Goal: Task Accomplishment & Management: Use online tool/utility

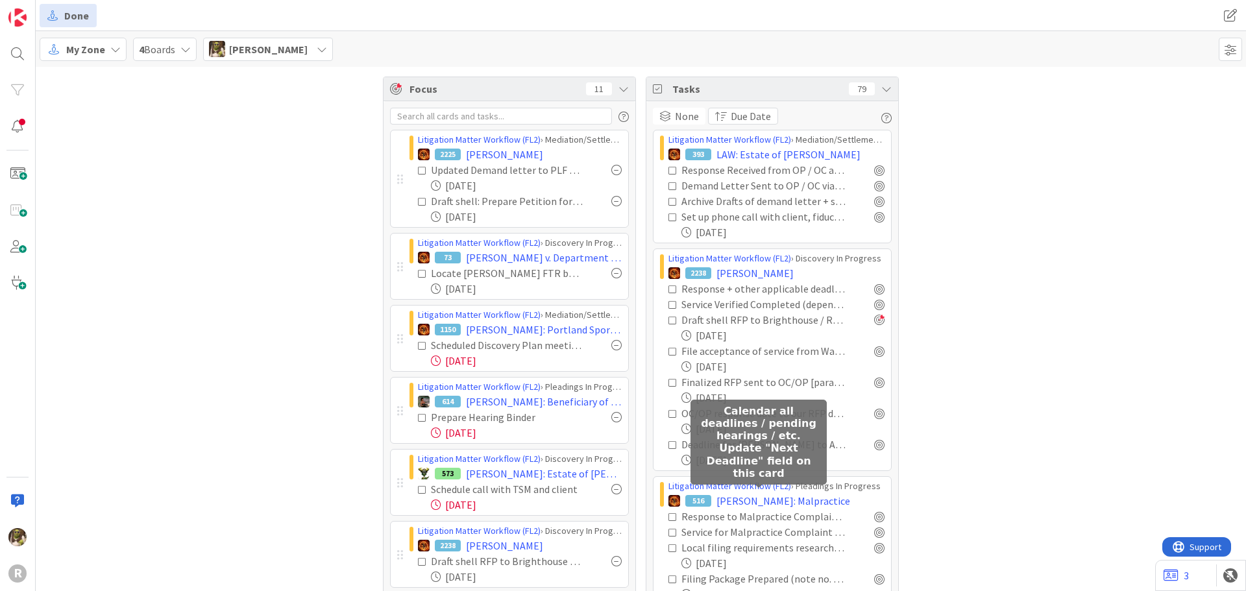
scroll to position [392, 0]
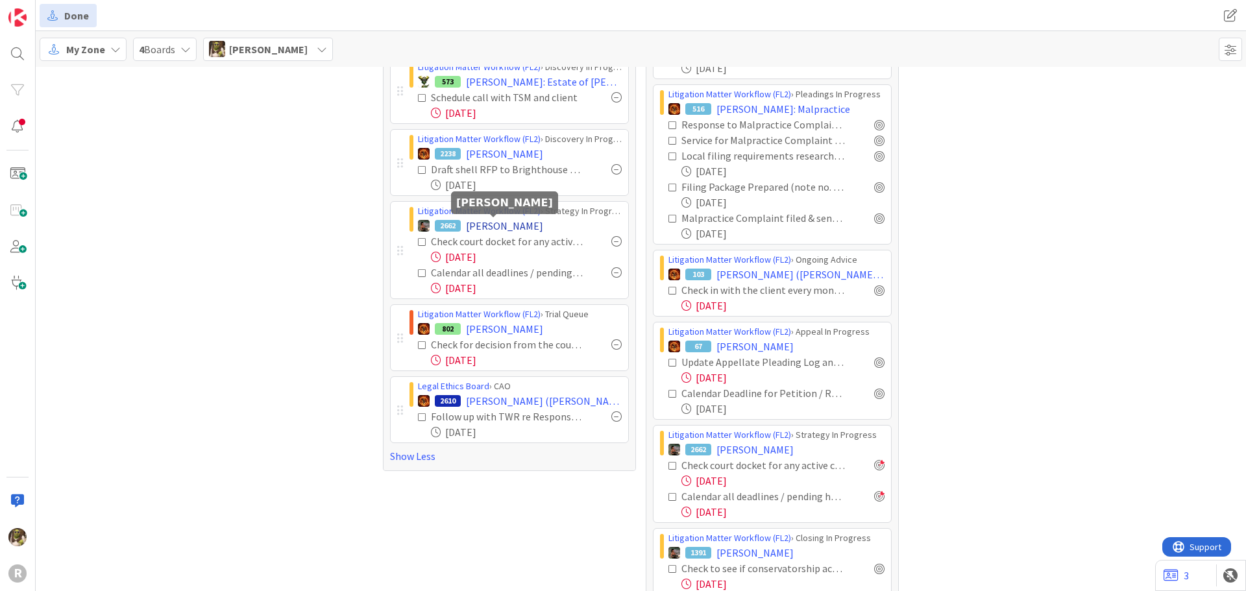
click at [500, 227] on span "[PERSON_NAME]" at bounding box center [504, 226] width 77 height 16
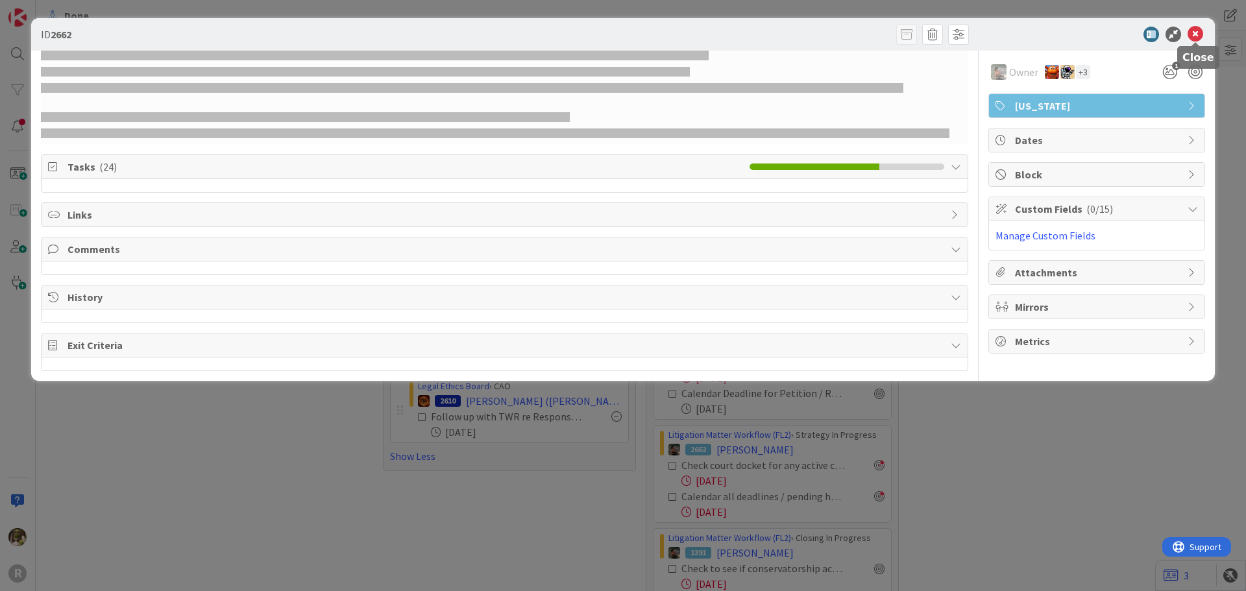
click at [1196, 34] on icon at bounding box center [1196, 35] width 16 height 16
click at [1196, 41] on icon at bounding box center [1196, 35] width 16 height 16
click at [1196, 34] on icon at bounding box center [1196, 35] width 16 height 16
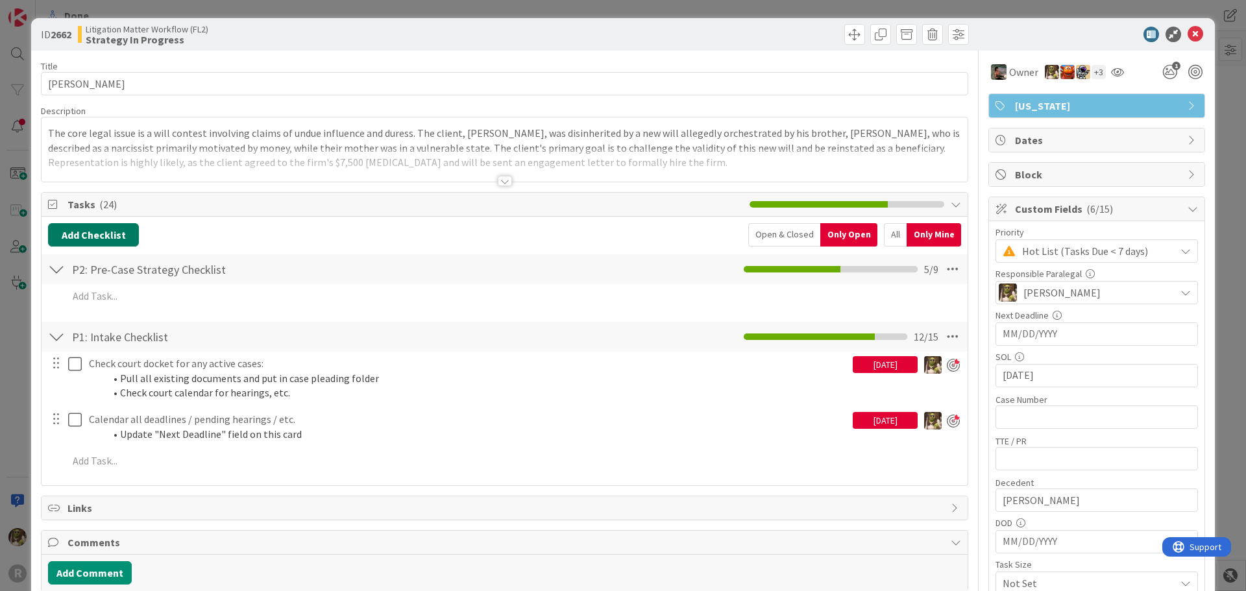
click at [91, 225] on button "Add Checklist" at bounding box center [93, 234] width 91 height 23
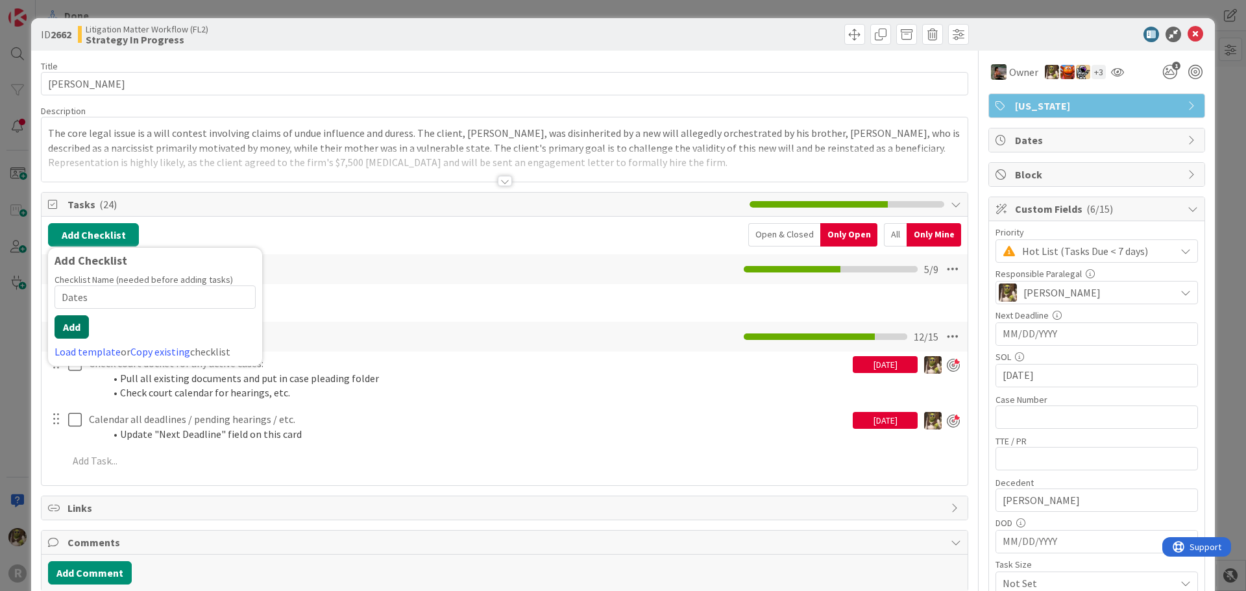
type input "Dates"
click at [75, 320] on button "Add" at bounding box center [72, 326] width 34 height 23
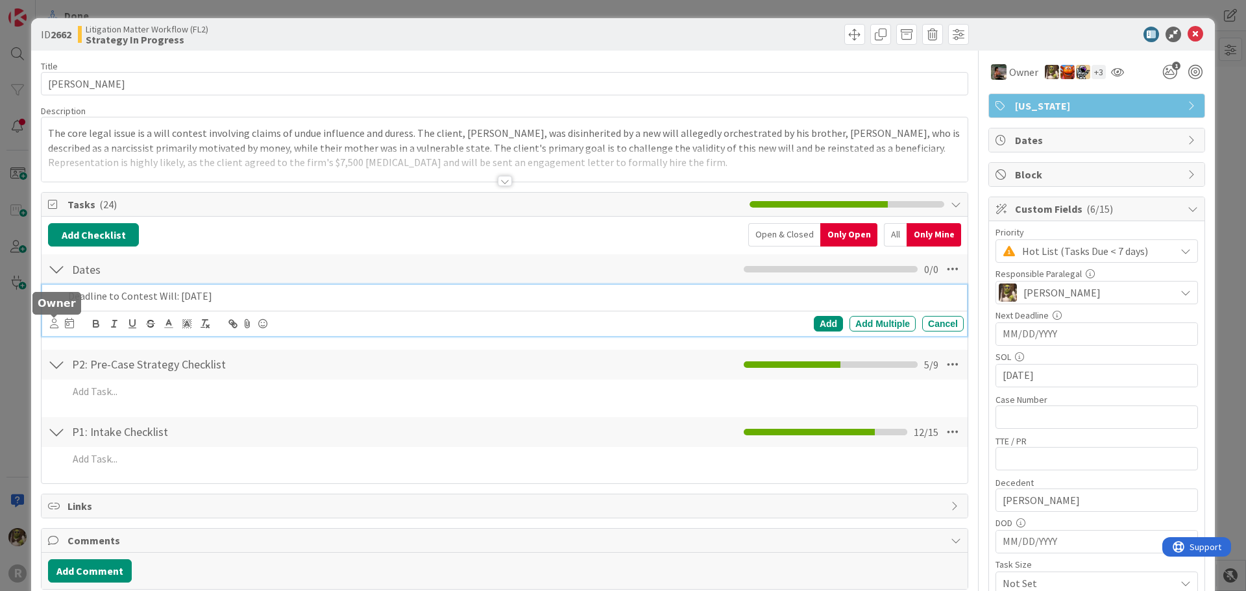
click at [56, 322] on icon at bounding box center [54, 324] width 8 height 10
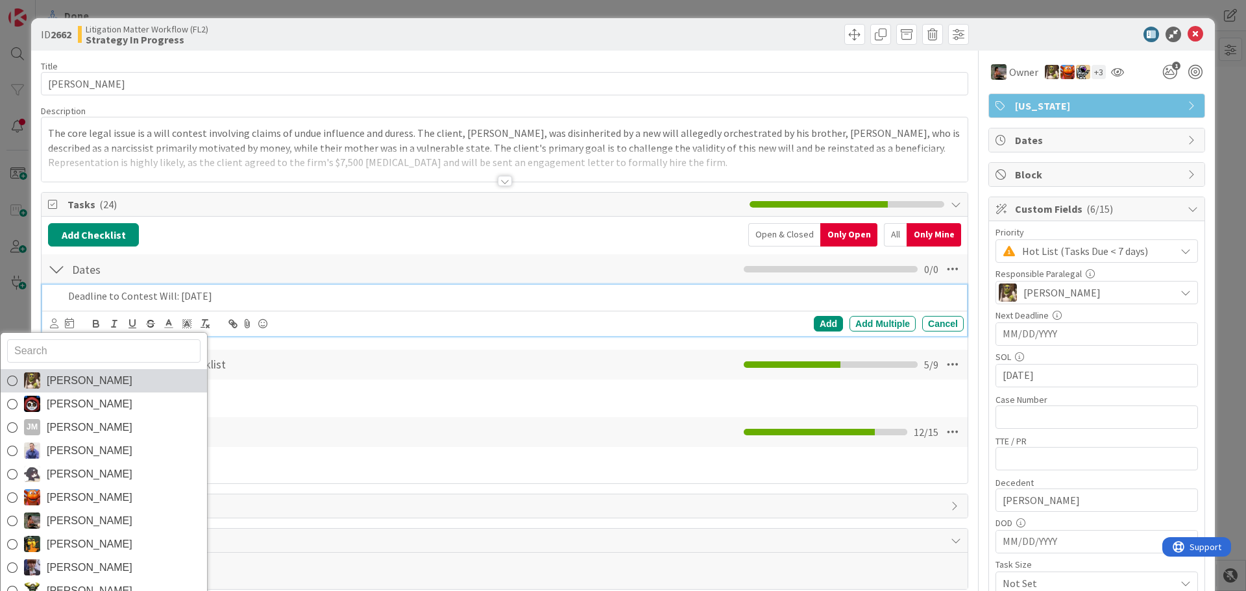
click at [124, 382] on link "[PERSON_NAME]" at bounding box center [104, 380] width 206 height 23
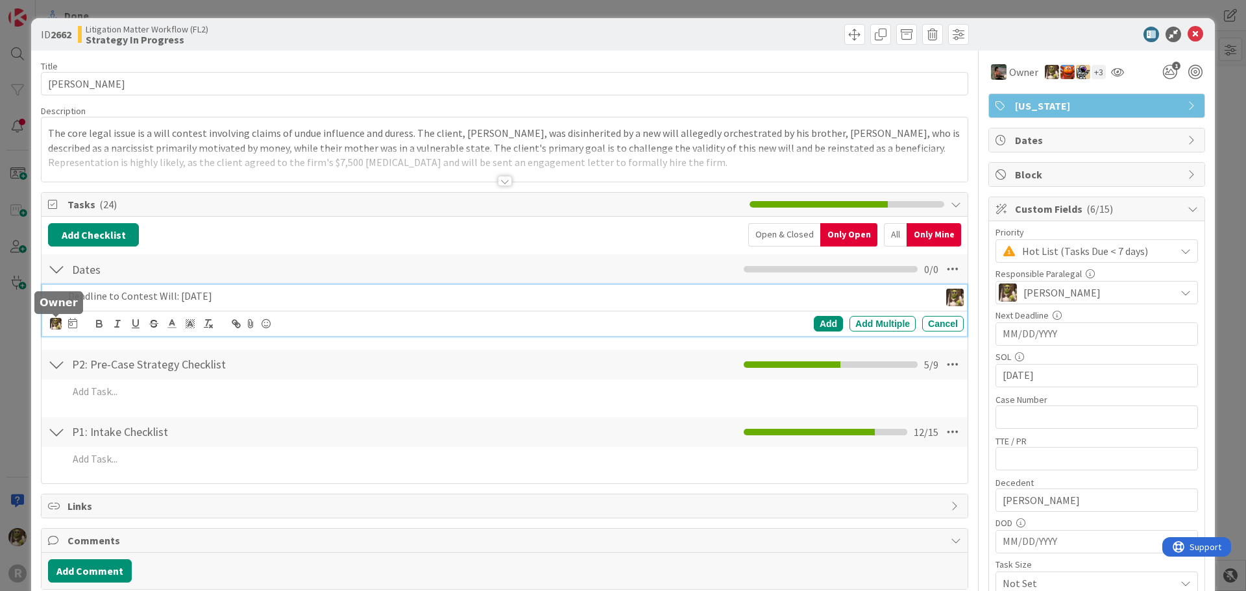
click at [53, 321] on img at bounding box center [56, 324] width 12 height 12
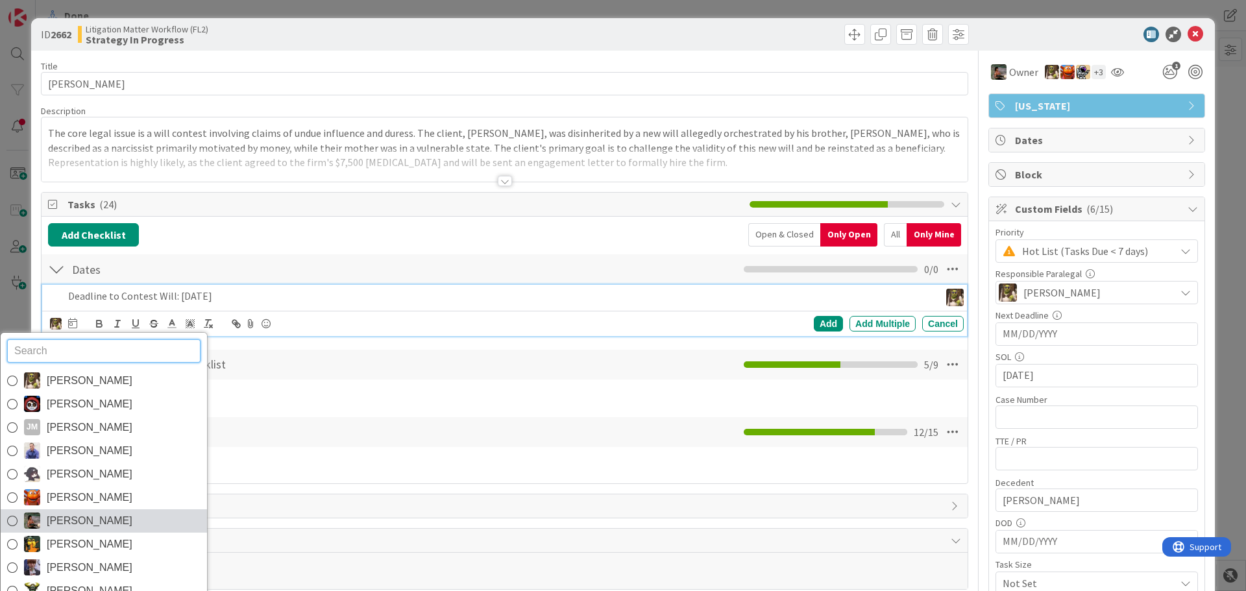
click at [101, 523] on span "Max Whittington" at bounding box center [90, 520] width 86 height 19
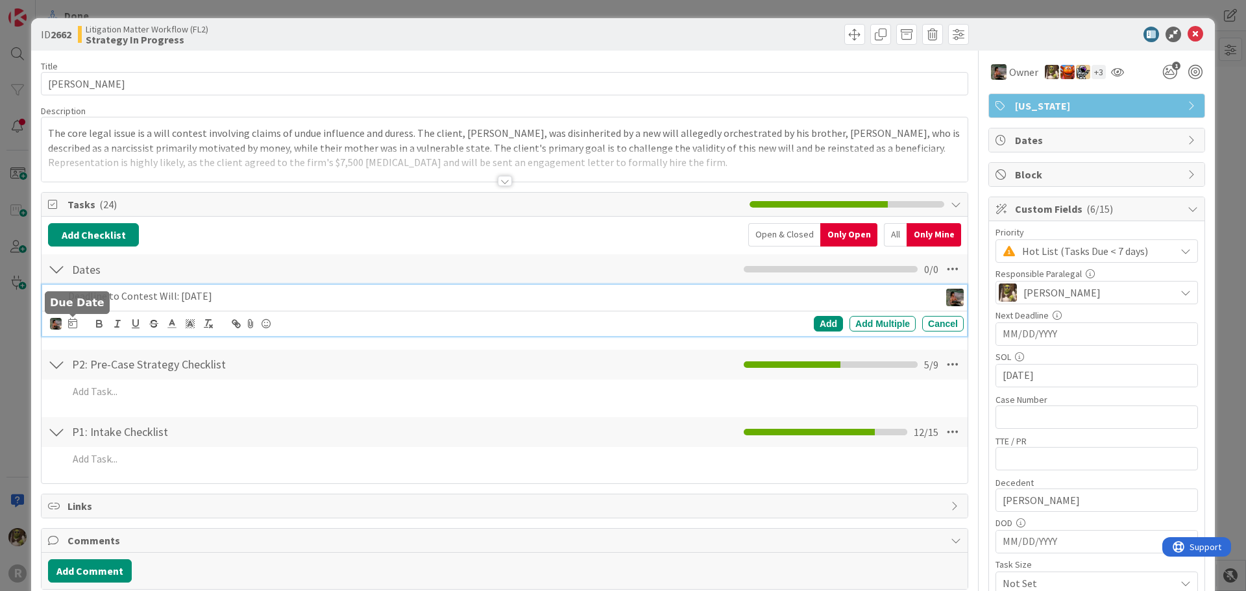
click at [71, 323] on icon at bounding box center [72, 323] width 9 height 10
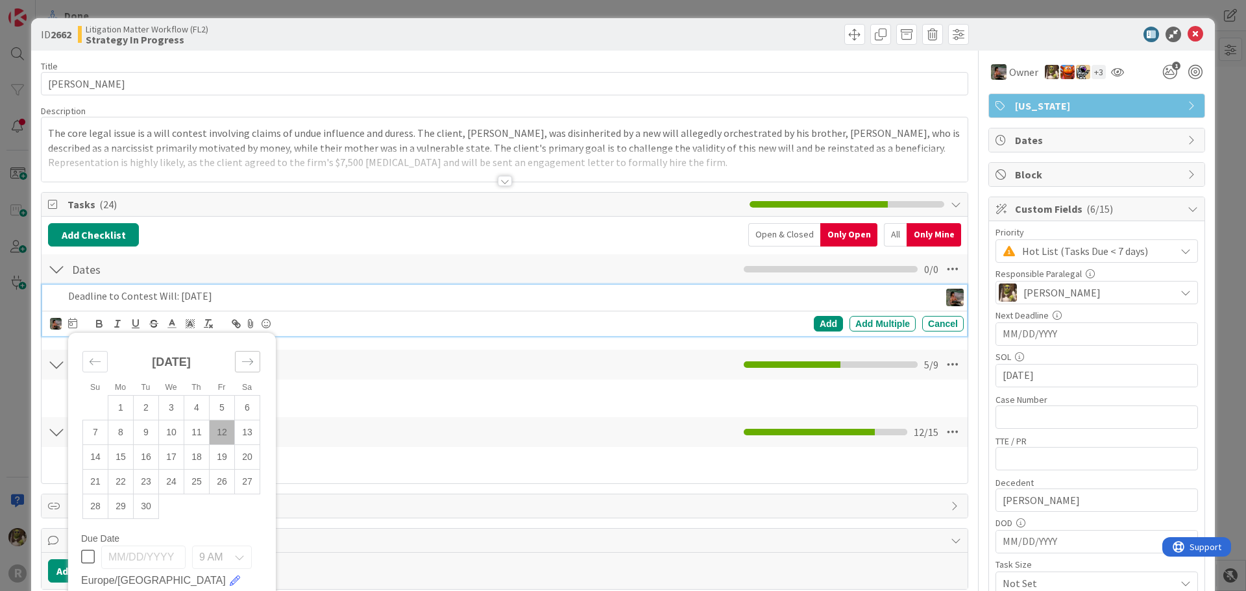
click at [260, 364] on div "Move forward to switch to the next month." at bounding box center [247, 361] width 25 height 21
click at [257, 363] on div "Move forward to switch to the next month." at bounding box center [247, 361] width 25 height 21
click at [96, 361] on icon "Move backward to switch to the previous month." at bounding box center [95, 362] width 12 height 12
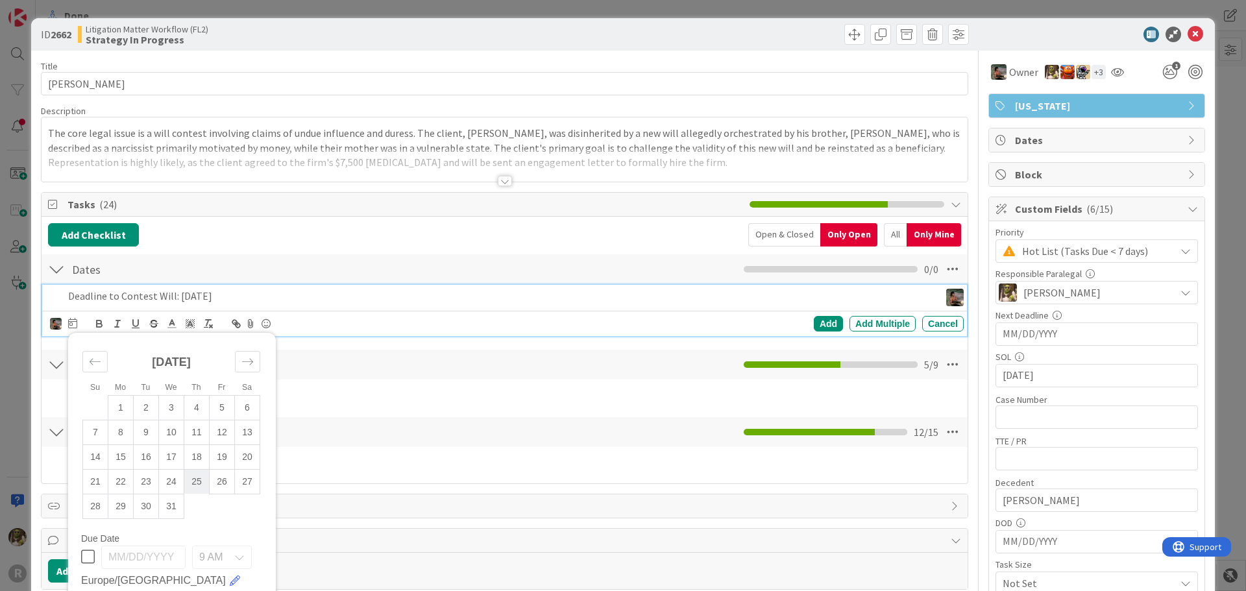
click at [197, 484] on td "25" at bounding box center [196, 481] width 25 height 25
click at [814, 323] on div "Add" at bounding box center [828, 324] width 29 height 16
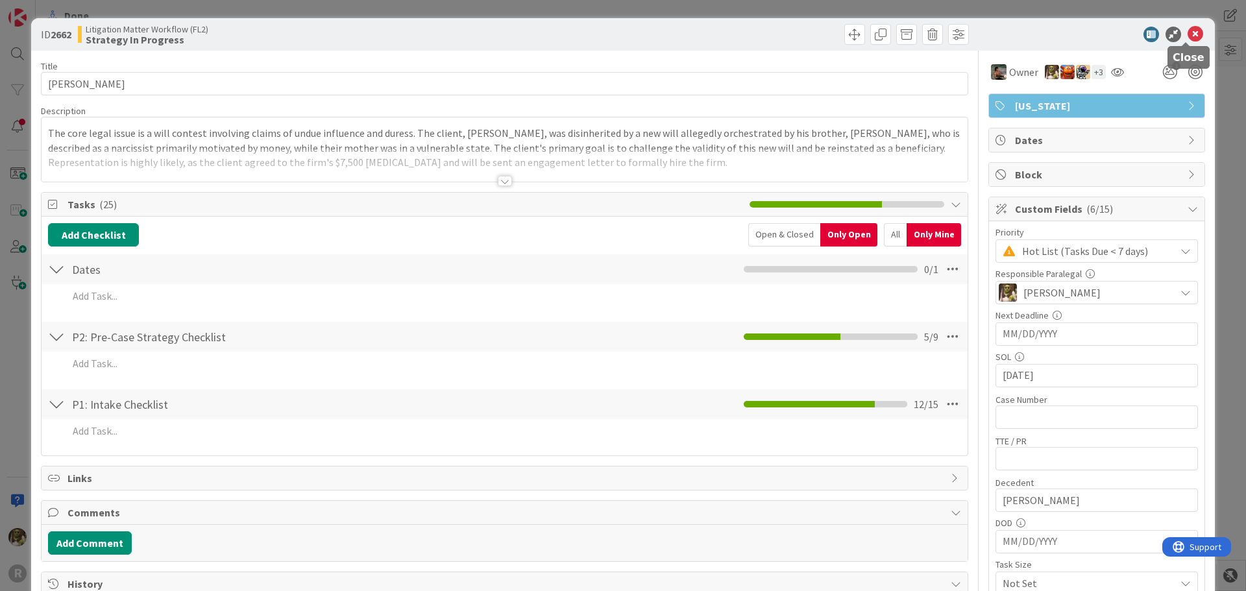
click at [1192, 29] on icon at bounding box center [1196, 35] width 16 height 16
